Goal: Use online tool/utility: Use online tool/utility

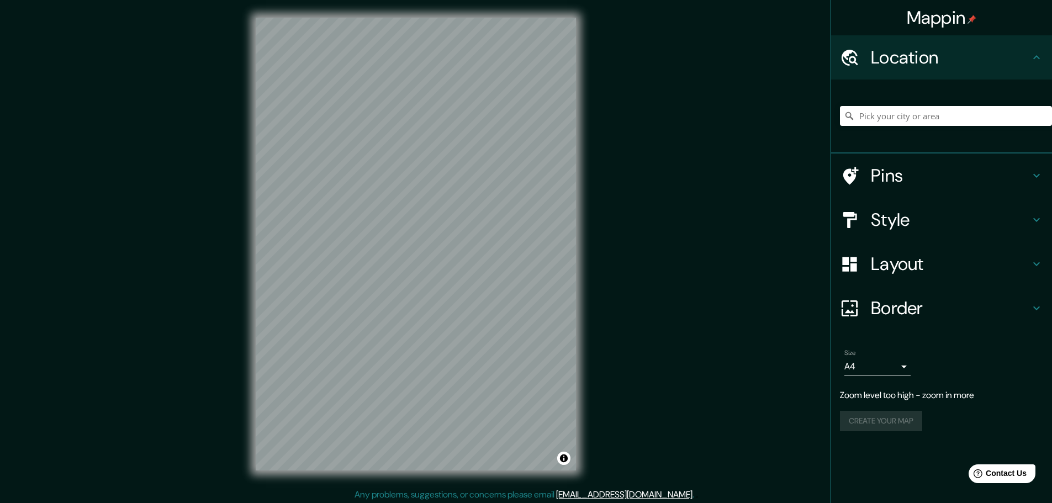
click at [910, 214] on h4 "Style" at bounding box center [950, 220] width 159 height 22
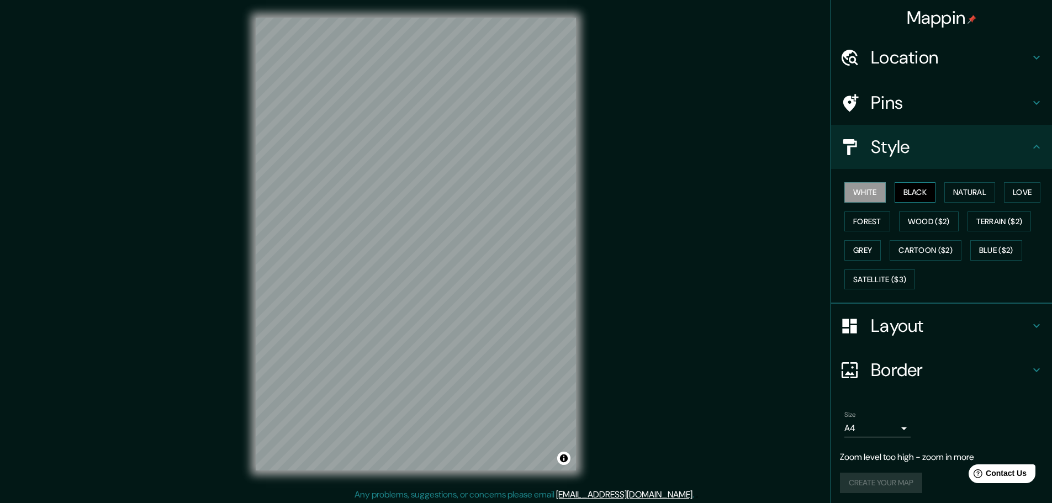
click at [907, 196] on button "Black" at bounding box center [915, 192] width 41 height 20
click at [857, 197] on button "White" at bounding box center [864, 192] width 41 height 20
click at [899, 191] on button "Black" at bounding box center [915, 192] width 41 height 20
click at [857, 192] on button "White" at bounding box center [864, 192] width 41 height 20
click at [950, 193] on button "Natural" at bounding box center [969, 192] width 51 height 20
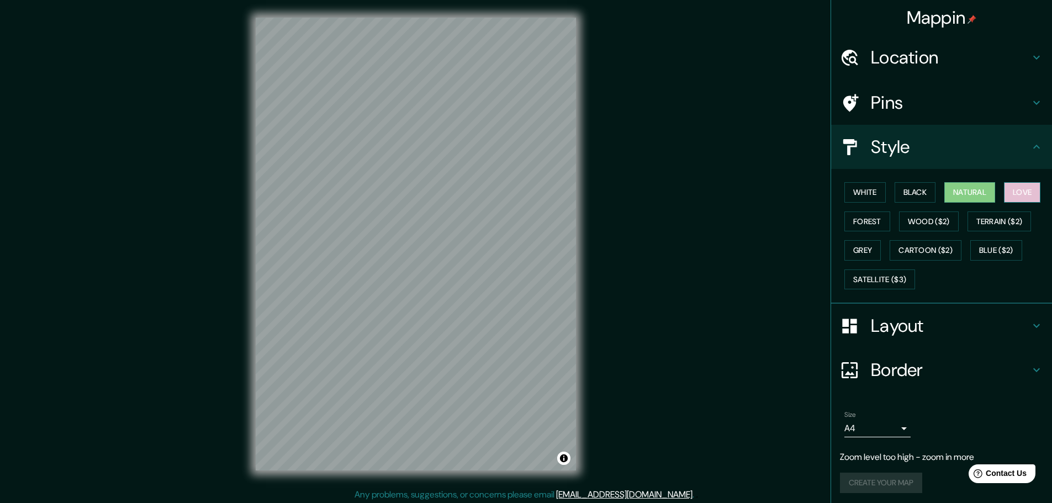
click at [1015, 198] on button "Love" at bounding box center [1022, 192] width 36 height 20
click at [861, 220] on button "Forest" at bounding box center [867, 222] width 46 height 20
click at [871, 326] on h4 "Layout" at bounding box center [950, 326] width 159 height 22
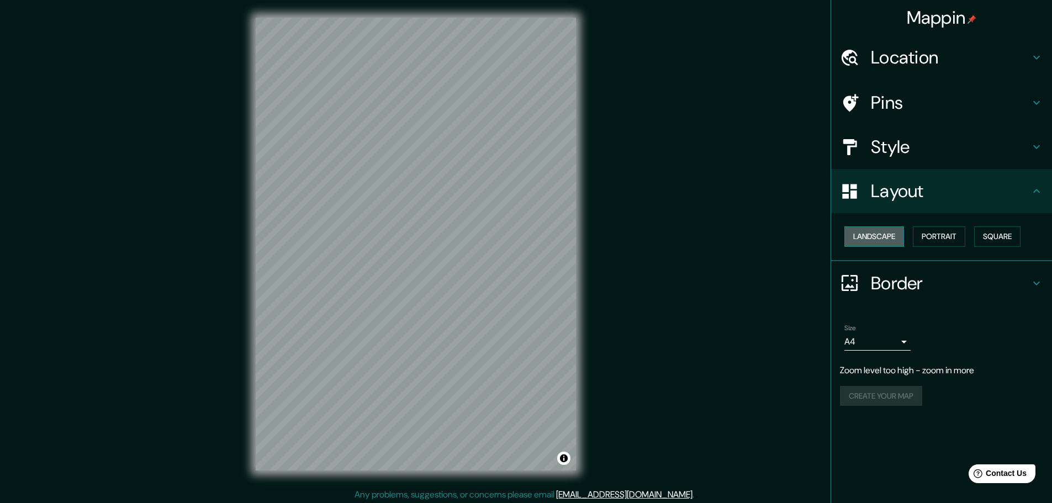
click at [881, 235] on button "Landscape" at bounding box center [874, 236] width 60 height 20
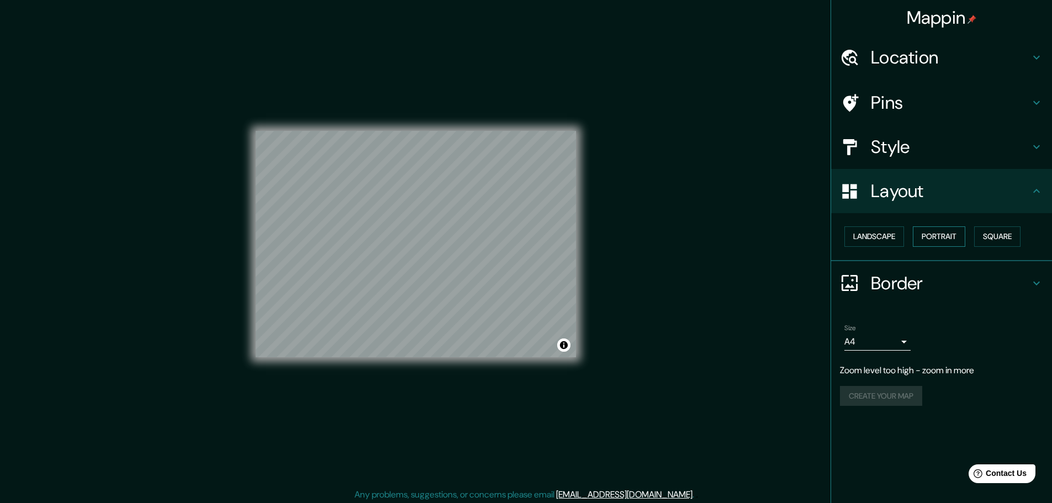
click at [931, 235] on button "Portrait" at bounding box center [939, 236] width 52 height 20
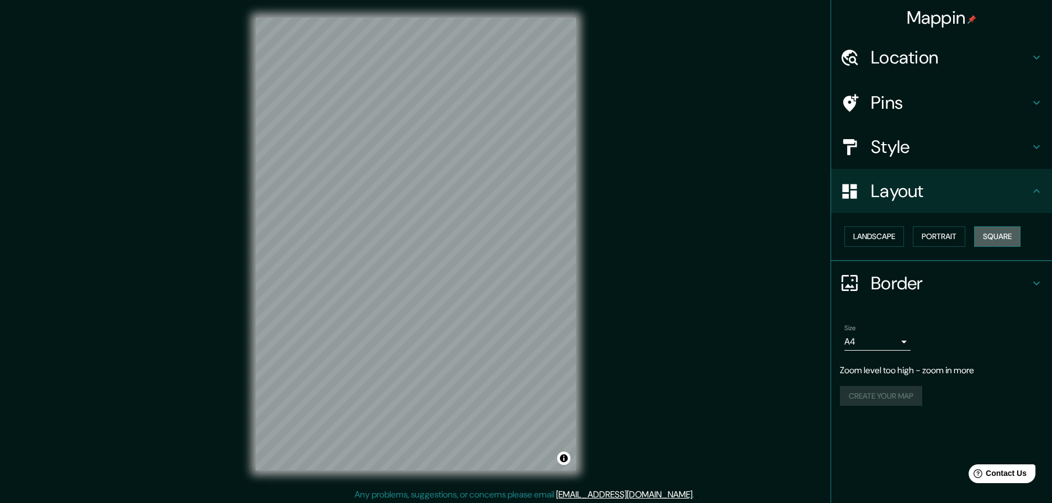
click at [989, 240] on button "Square" at bounding box center [997, 236] width 46 height 20
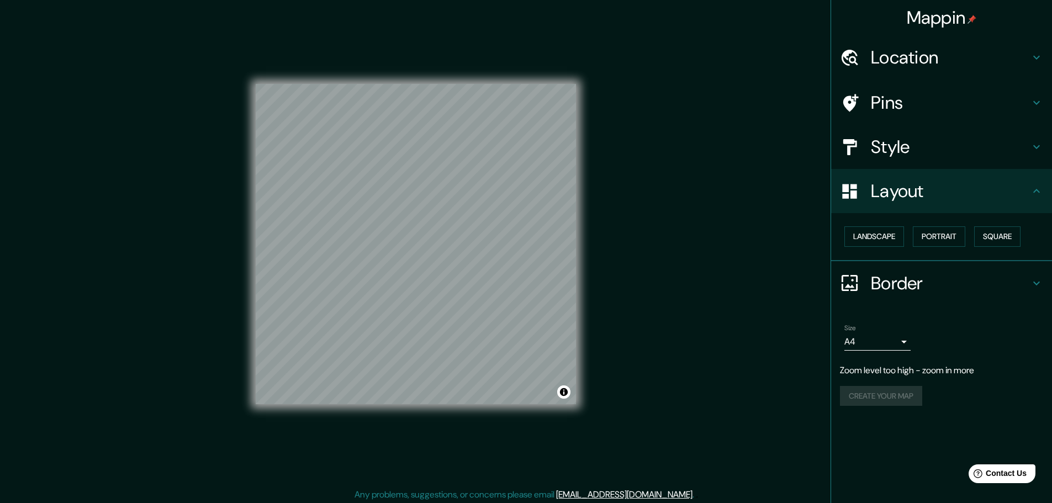
click at [903, 142] on h4 "Style" at bounding box center [950, 147] width 159 height 22
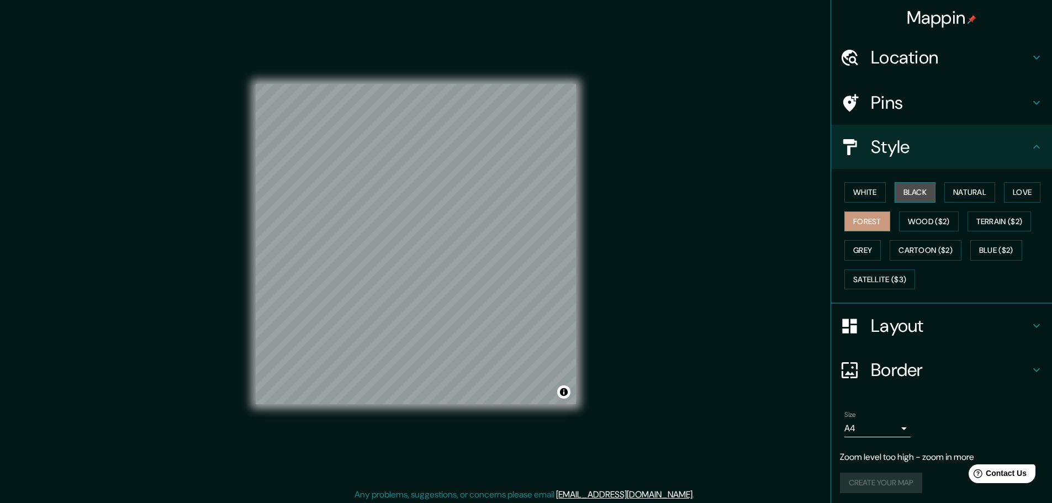
click at [900, 191] on button "Black" at bounding box center [915, 192] width 41 height 20
click at [875, 191] on button "White" at bounding box center [864, 192] width 41 height 20
click at [912, 191] on button "Black" at bounding box center [915, 192] width 41 height 20
click at [505, 406] on div "© Mapbox © OpenStreetMap Improve this map" at bounding box center [416, 244] width 320 height 453
click at [298, 43] on div "© Mapbox © OpenStreetMap Improve this map" at bounding box center [416, 244] width 320 height 453
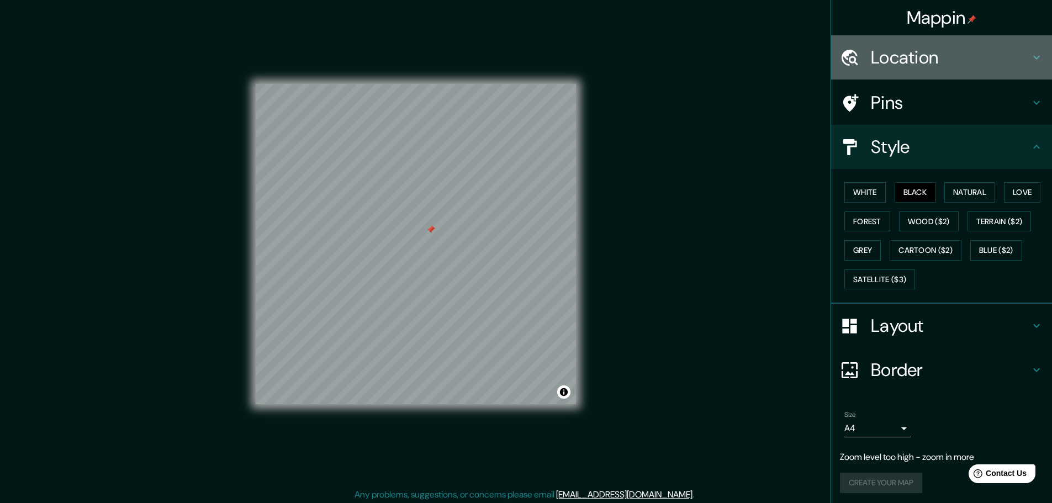
click at [921, 57] on h4 "Location" at bounding box center [950, 57] width 159 height 22
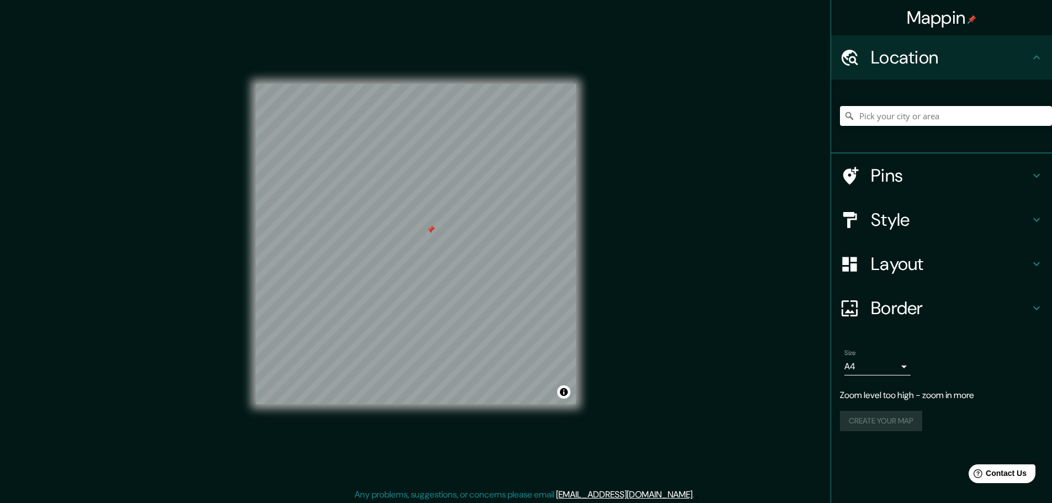
click at [875, 112] on input "Pick your city or area" at bounding box center [946, 116] width 212 height 20
type input "[GEOGRAPHIC_DATA], [GEOGRAPHIC_DATA]"
click at [990, 174] on h4 "Pins" at bounding box center [950, 176] width 159 height 22
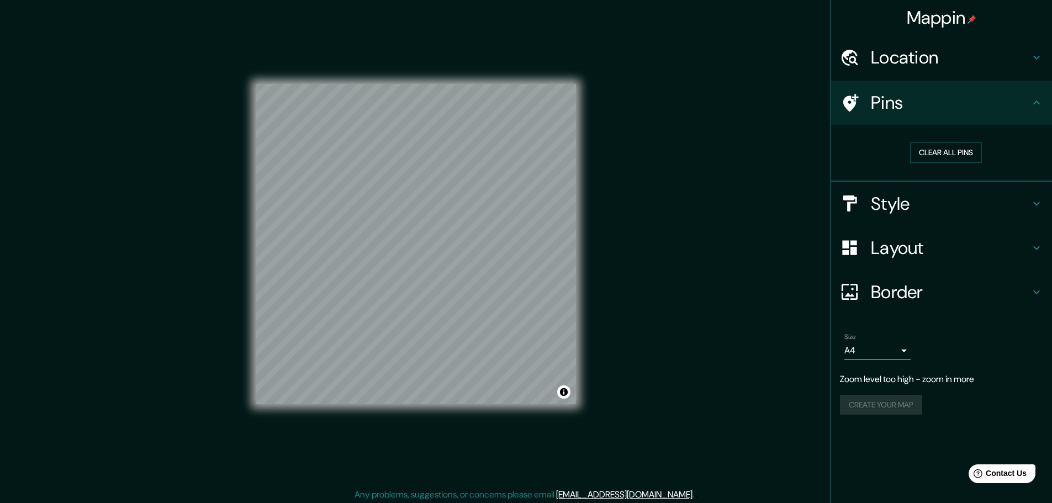
click at [891, 64] on h4 "Location" at bounding box center [950, 57] width 159 height 22
